Goal: Find contact information: Find contact information

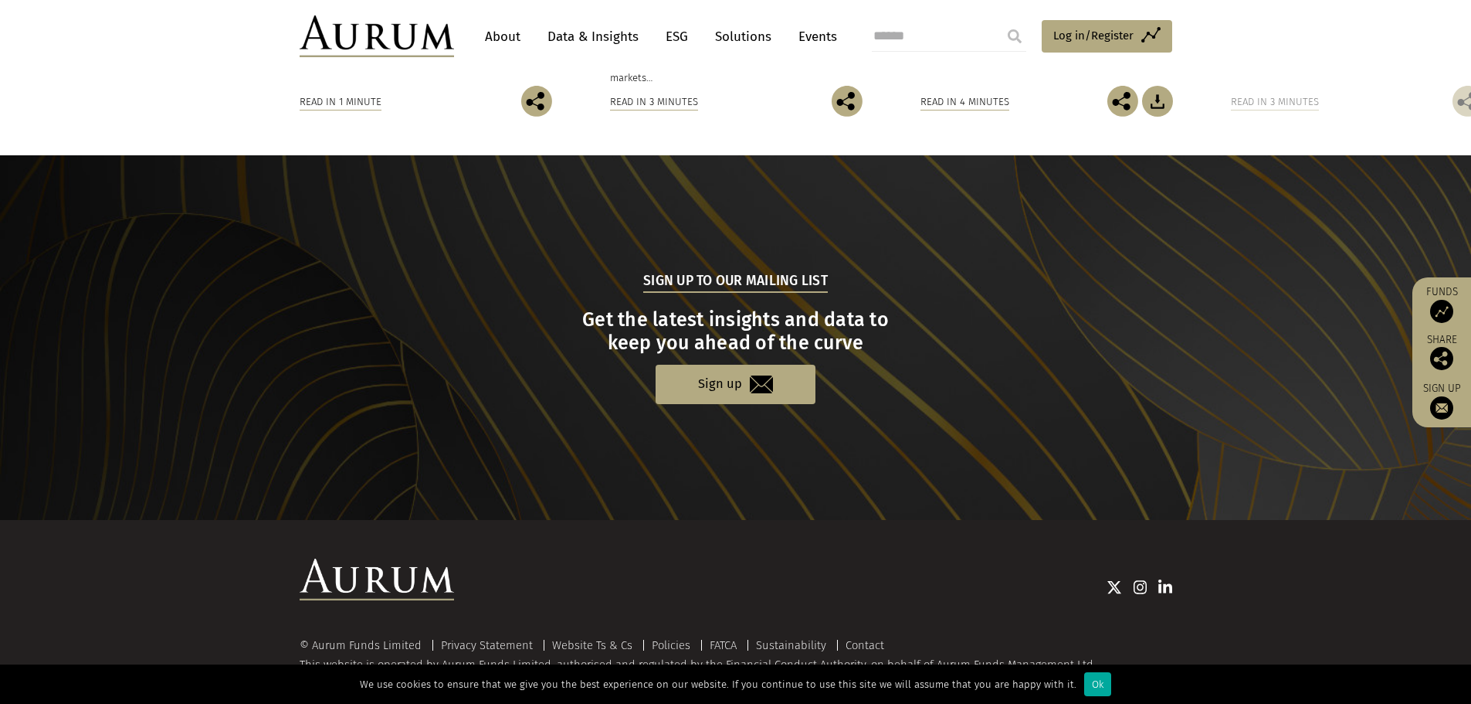
scroll to position [1455, 0]
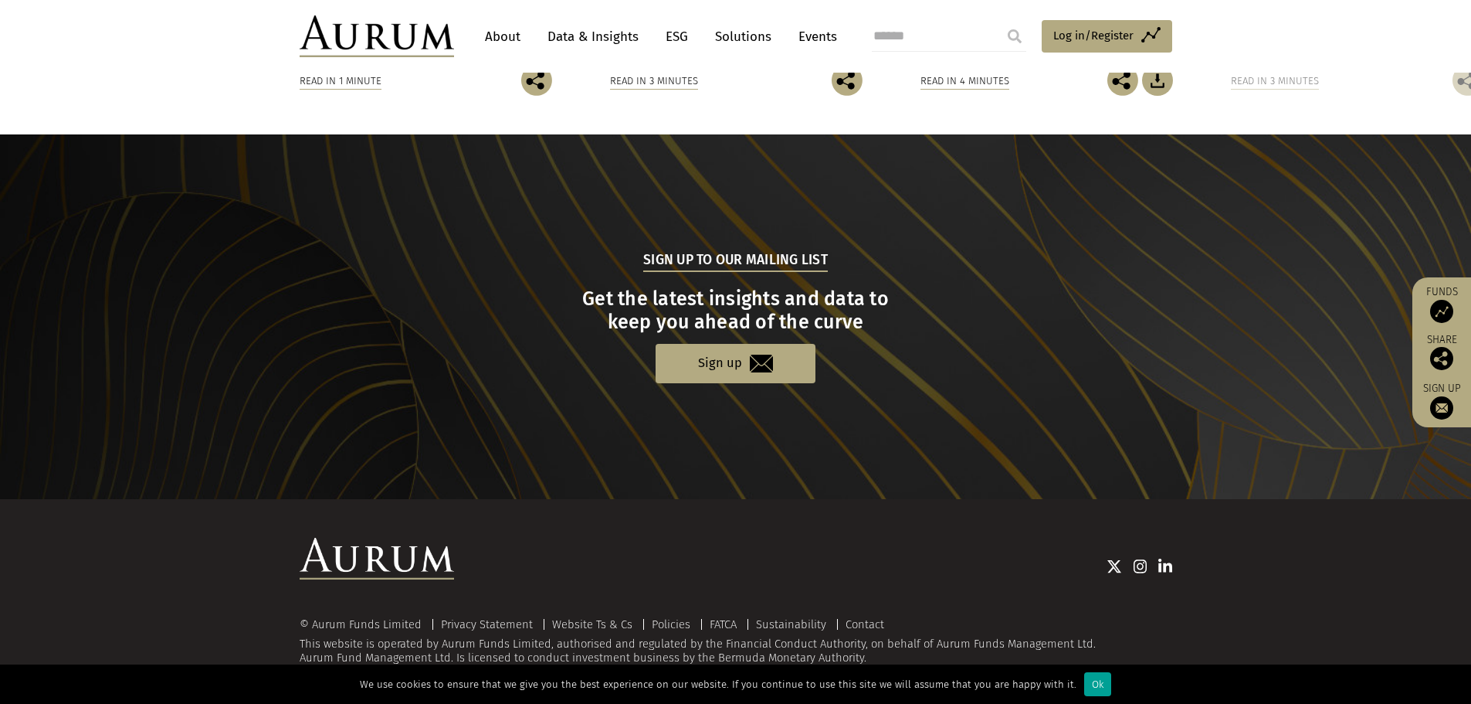
click at [1097, 687] on div "Ok" at bounding box center [1097, 684] width 27 height 24
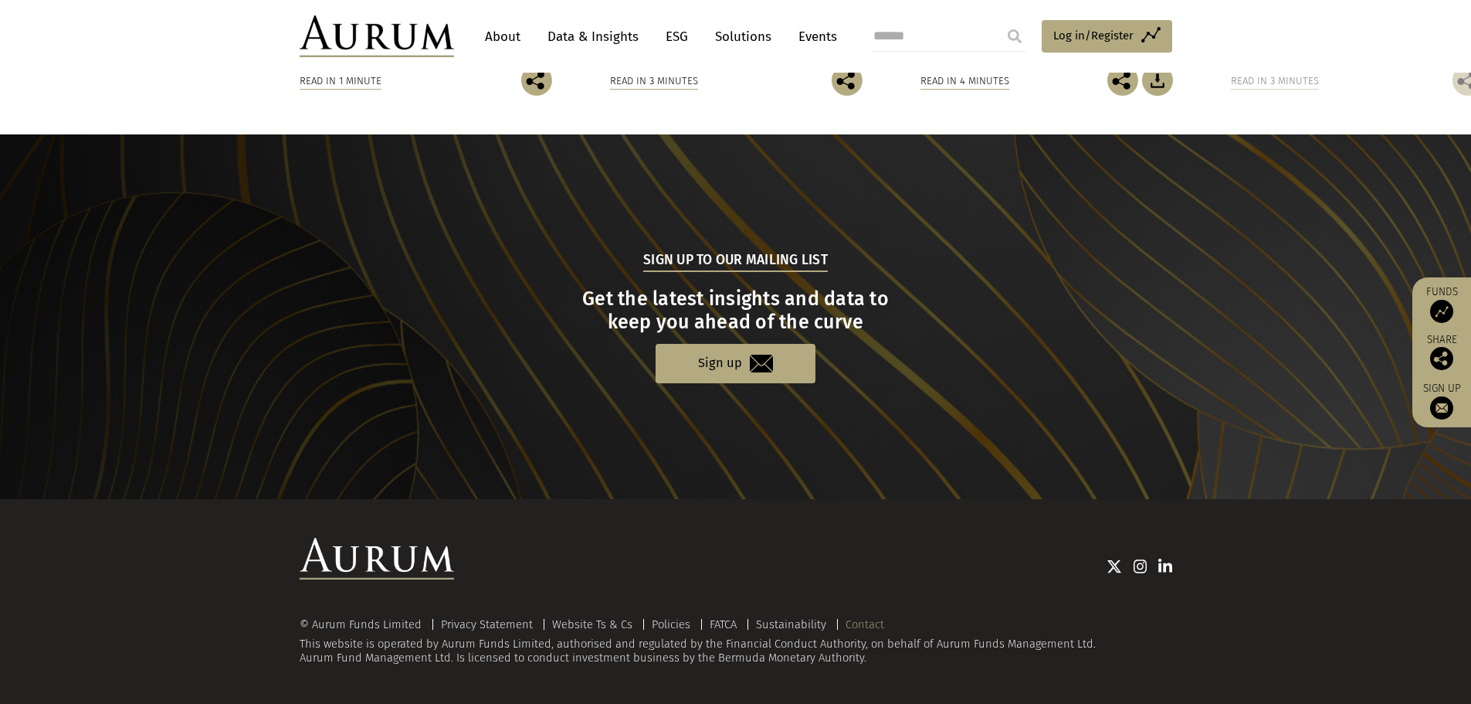
click at [867, 617] on link "Contact" at bounding box center [865, 624] width 39 height 14
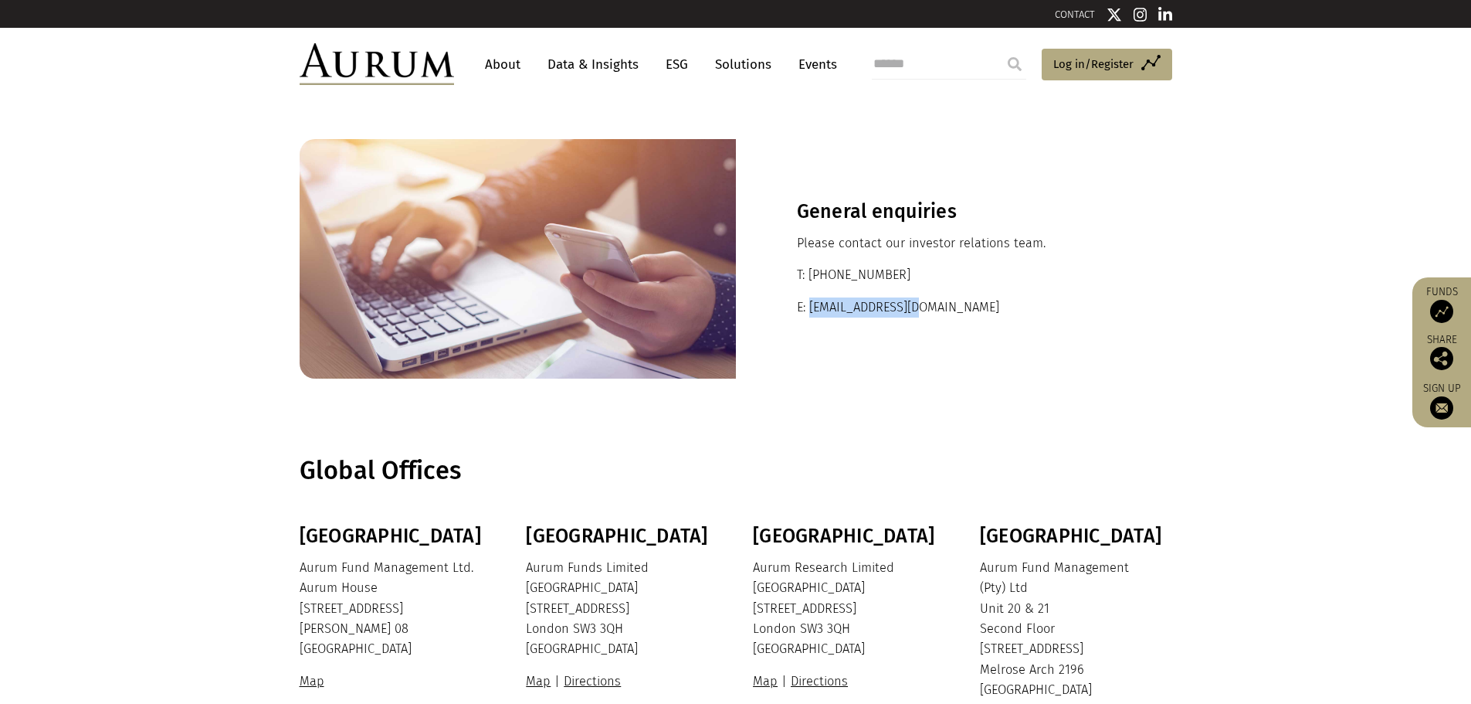
drag, startPoint x: 931, startPoint y: 304, endPoint x: 809, endPoint y: 309, distance: 122.9
click at [809, 309] on p "E: ir@aurumfunds.com" at bounding box center [954, 307] width 314 height 20
copy p "ir@aurumfunds.com"
click at [517, 56] on link "About" at bounding box center [502, 64] width 51 height 29
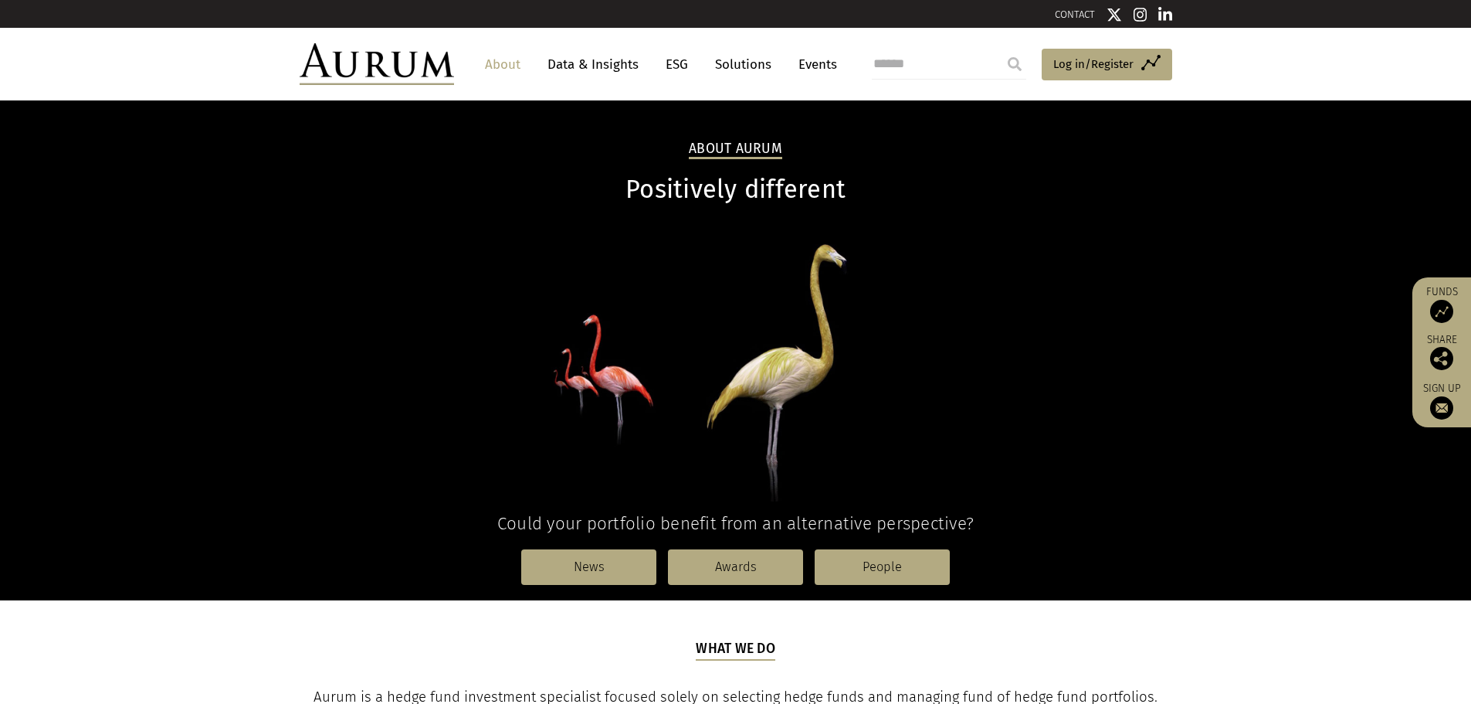
click at [752, 59] on link "Solutions" at bounding box center [743, 64] width 72 height 29
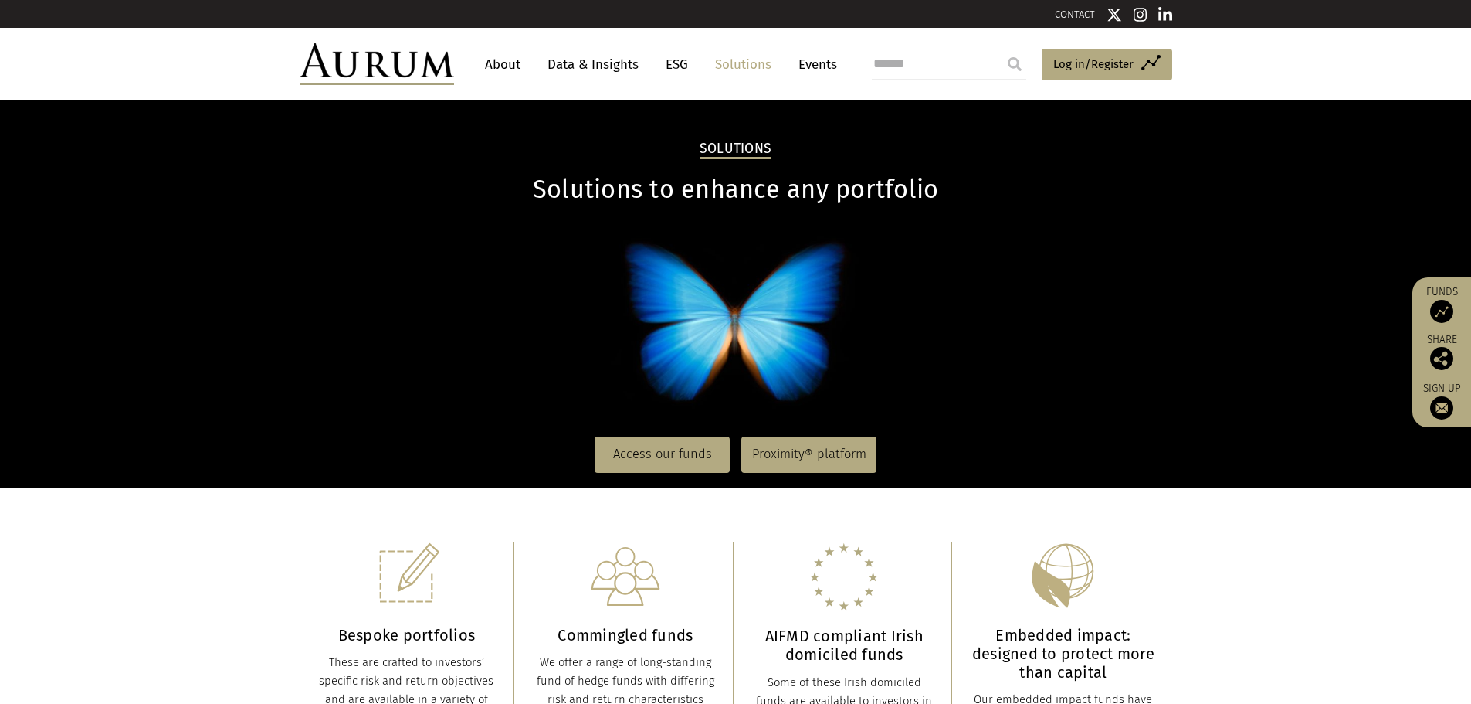
click at [900, 70] on input "search" at bounding box center [949, 64] width 154 height 31
type input "**********"
click at [999, 49] on input "submit" at bounding box center [1014, 64] width 31 height 31
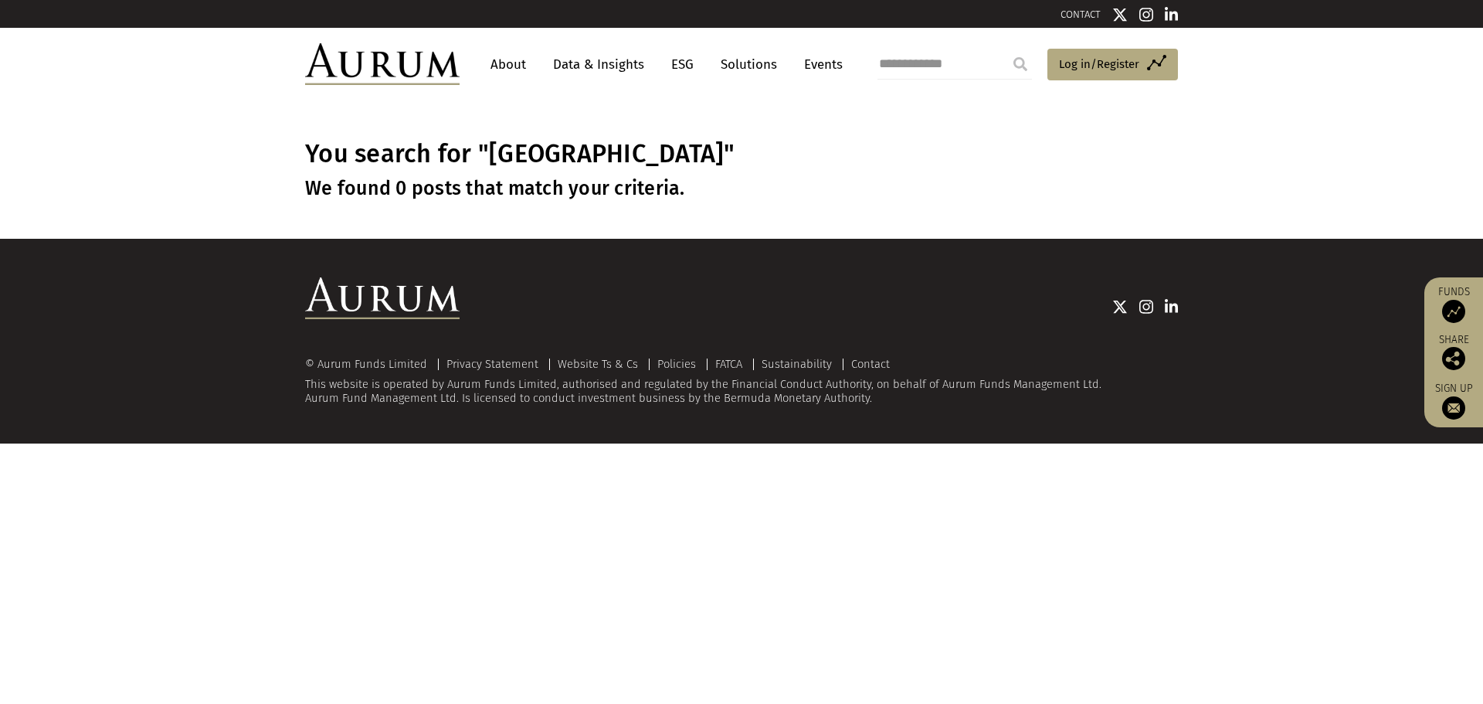
click at [931, 64] on input "**********" at bounding box center [954, 64] width 154 height 31
type input "***"
click at [1005, 49] on input "submit" at bounding box center [1020, 64] width 31 height 31
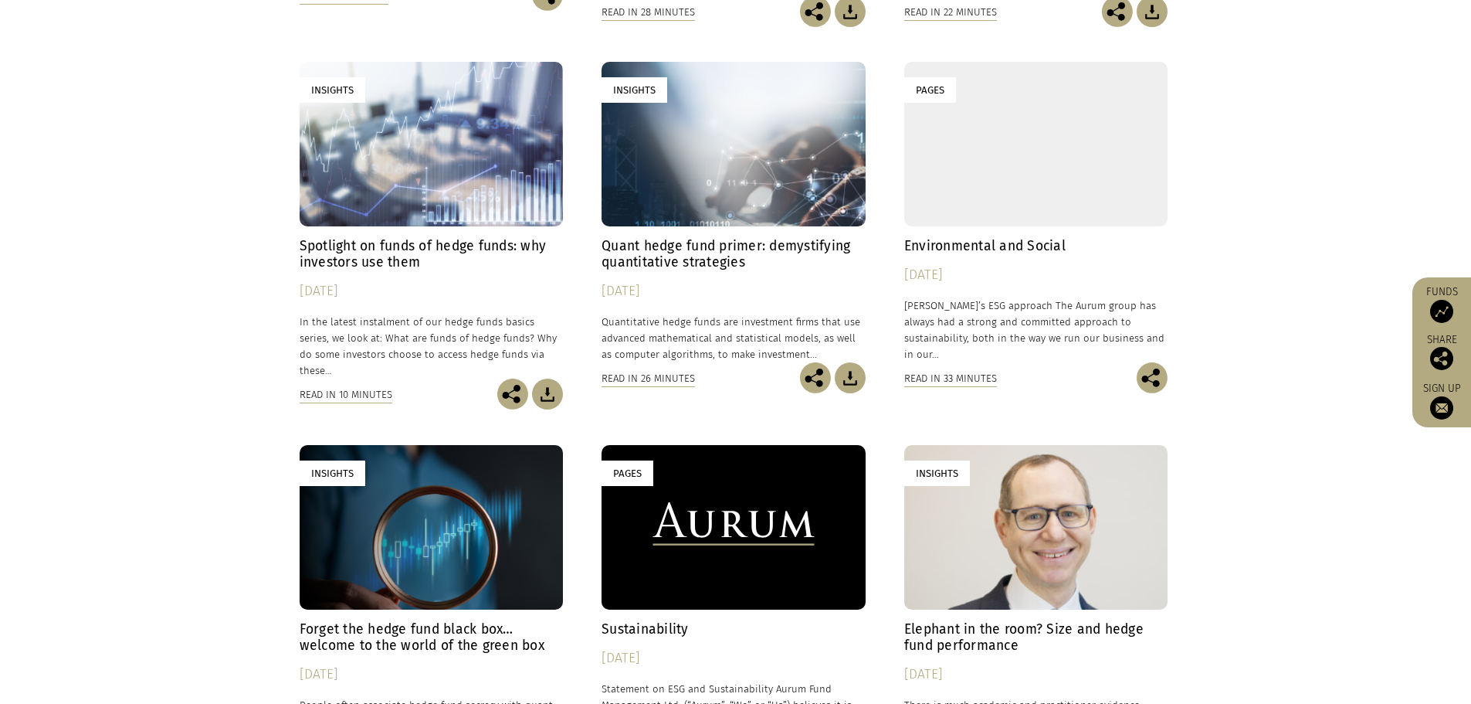
scroll to position [1238, 0]
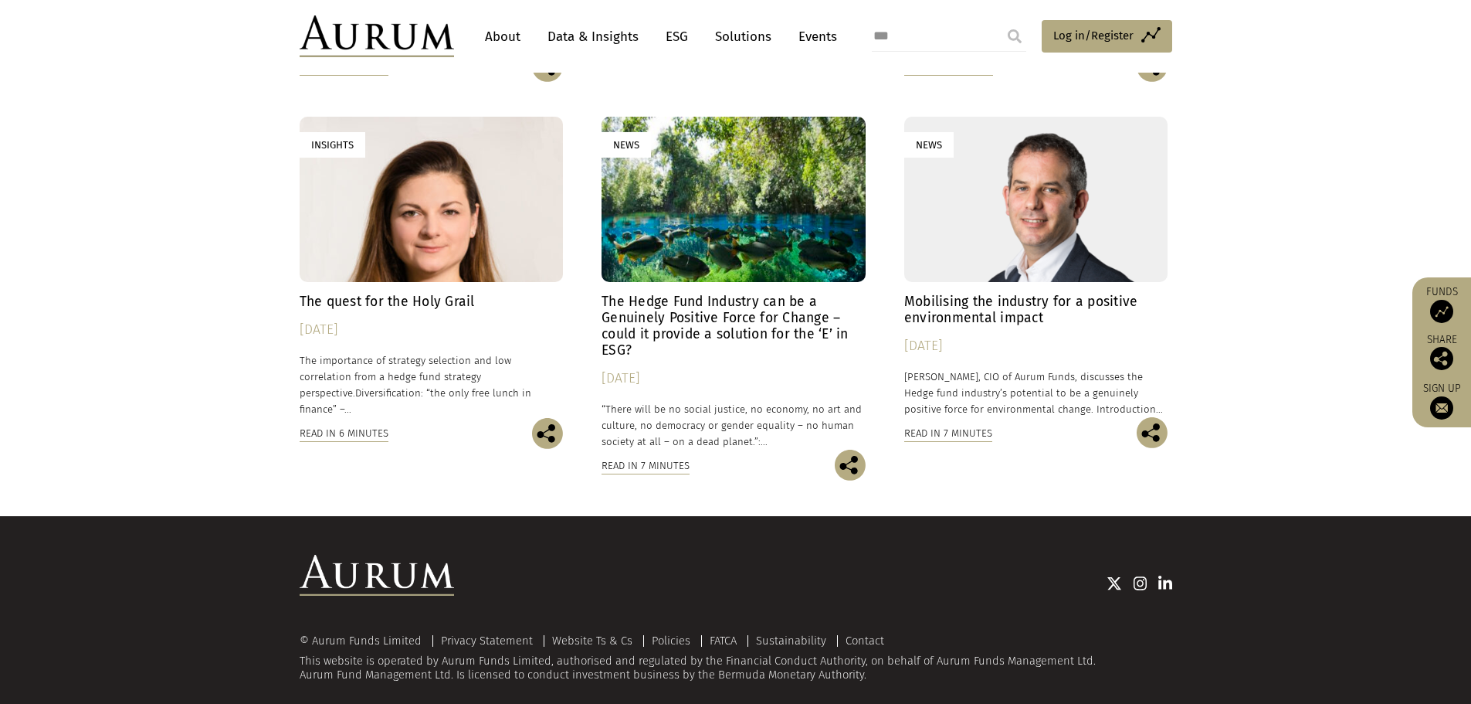
drag, startPoint x: 1245, startPoint y: 183, endPoint x: 1220, endPoint y: 599, distance: 416.2
